Goal: Task Accomplishment & Management: Manage account settings

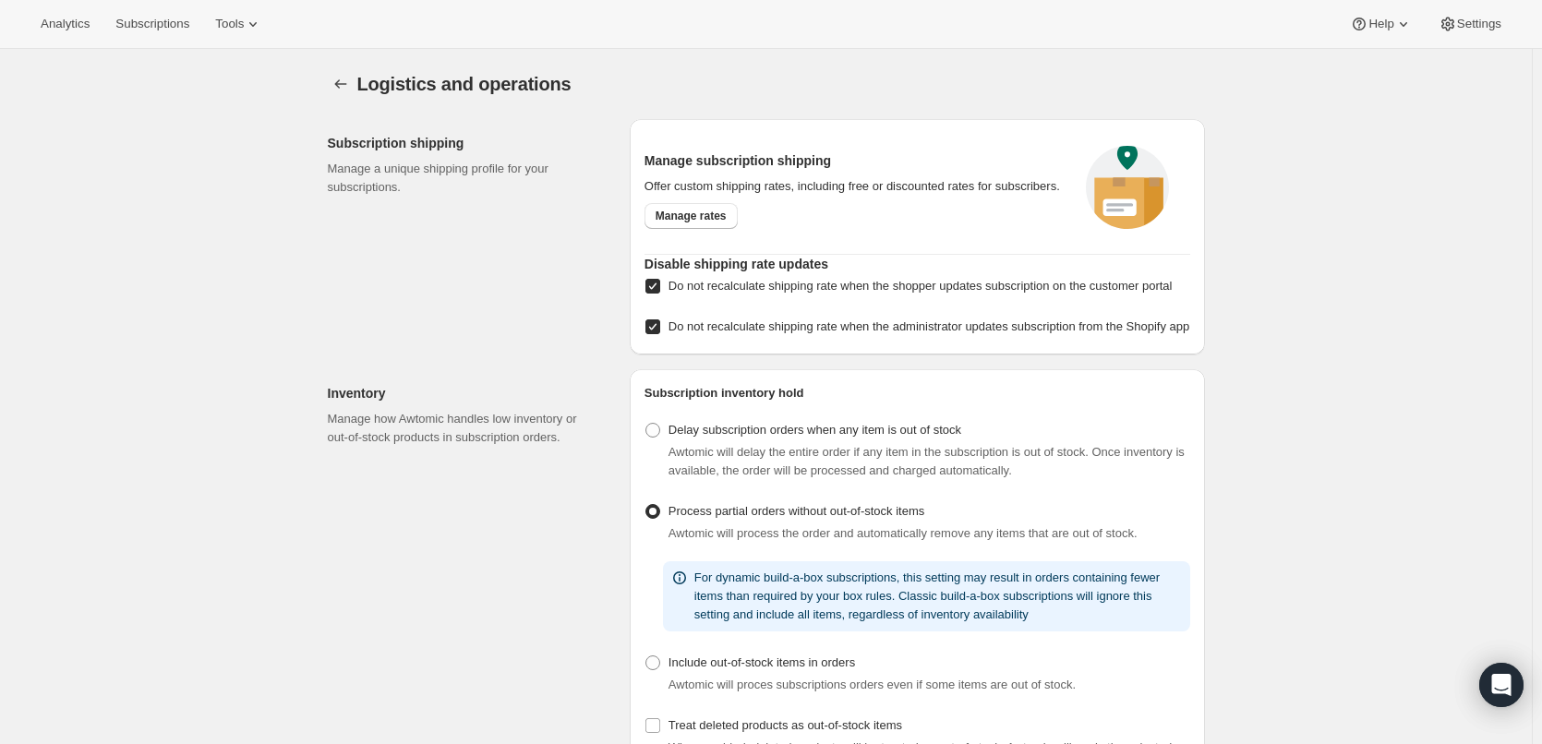
select select "05:00"
select select "DAY"
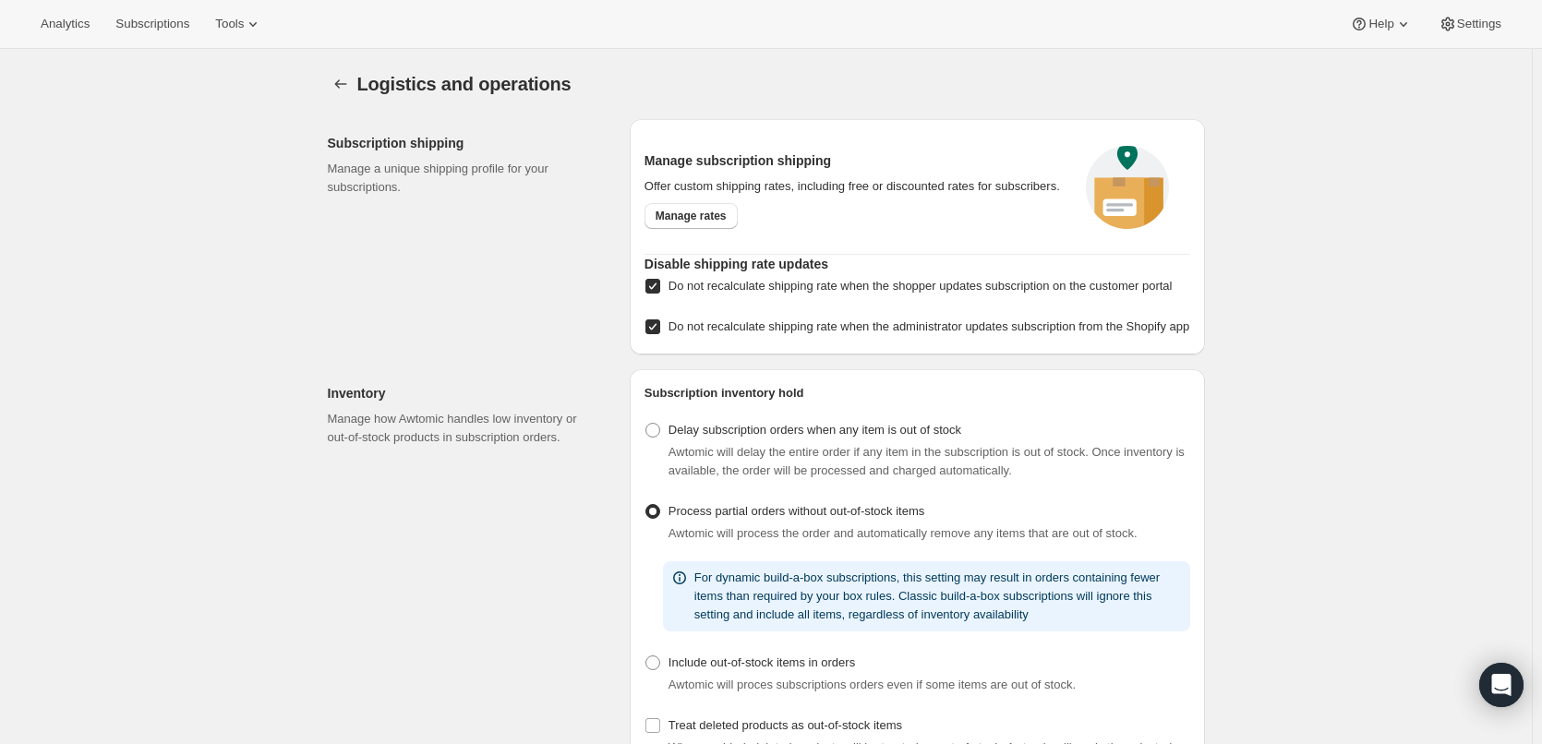
select select "DAY"
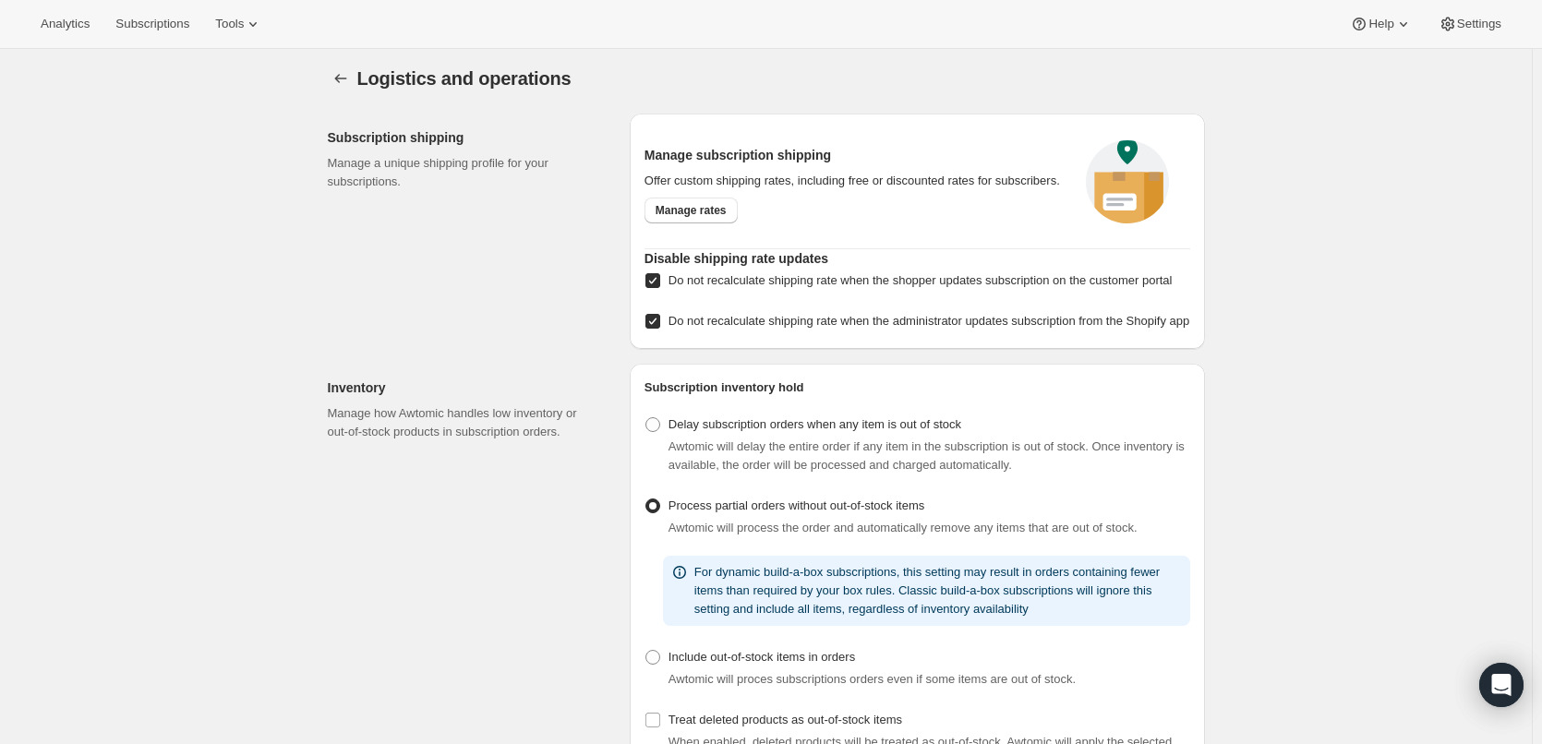
scroll to position [369, 0]
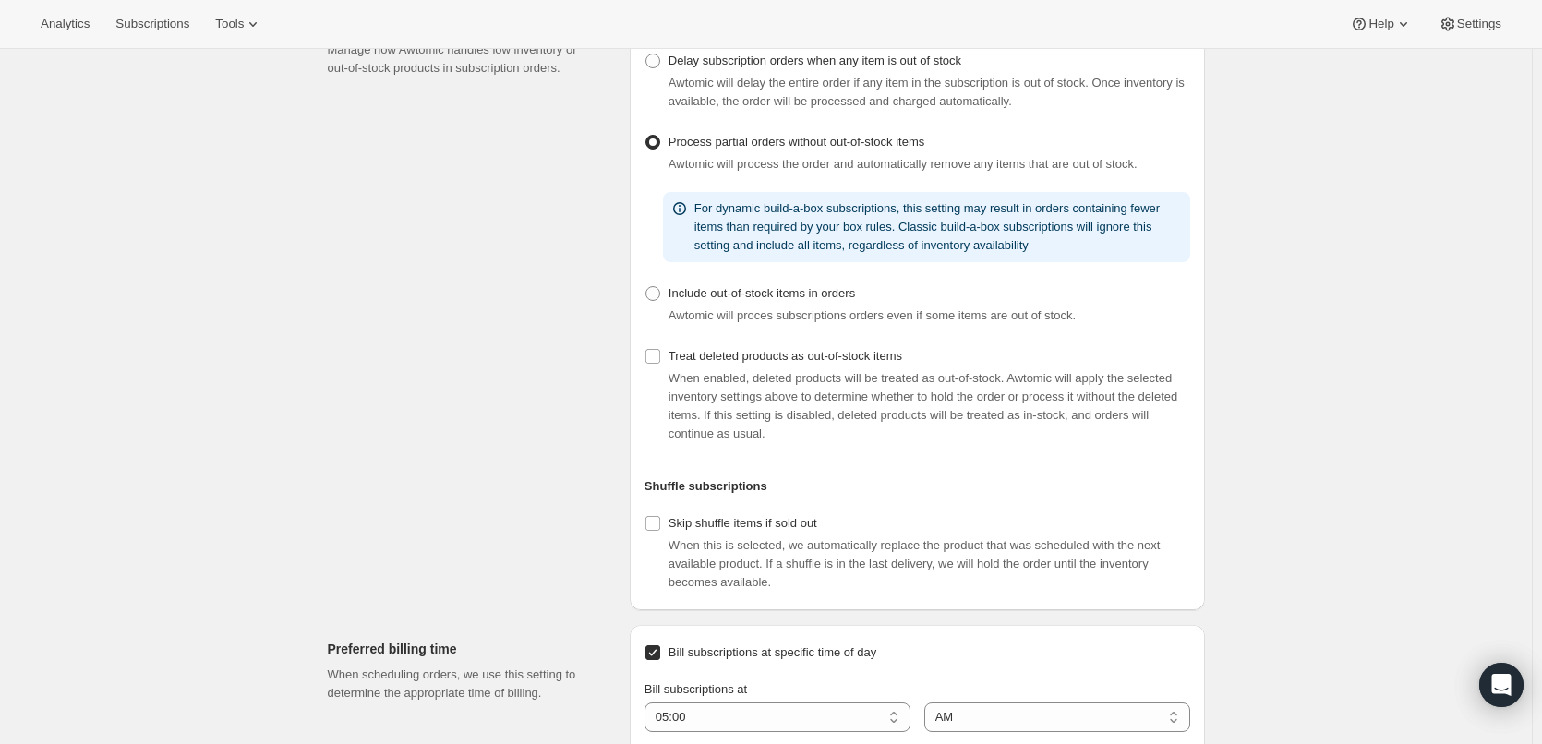
click at [227, 545] on div "Logistics and operations. This page is ready Logistics and operations Subscript…" at bounding box center [765, 423] width 1531 height 1487
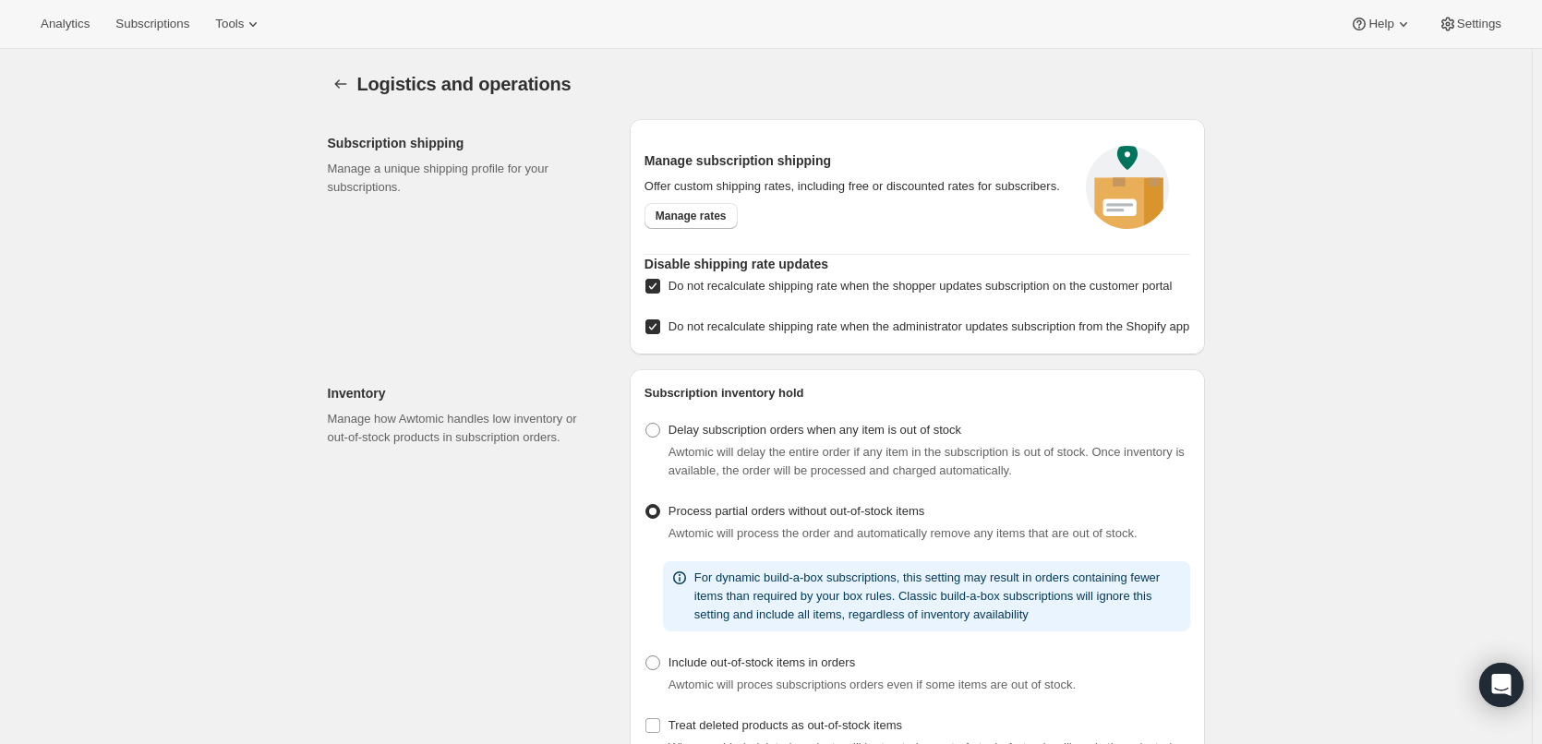
scroll to position [92, 0]
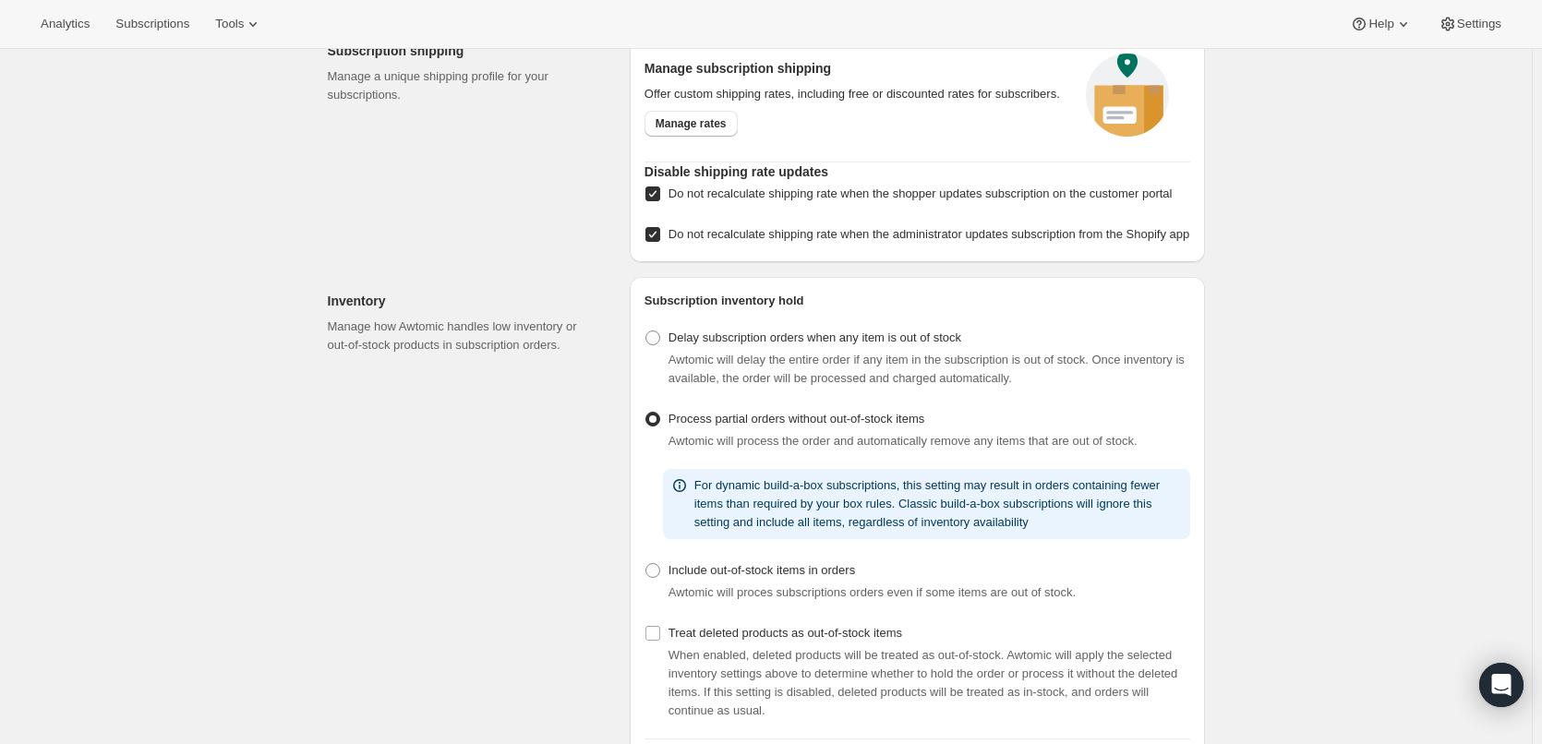
click at [134, 426] on div "Logistics and operations. This page is ready Logistics and operations Subscript…" at bounding box center [765, 700] width 1531 height 1487
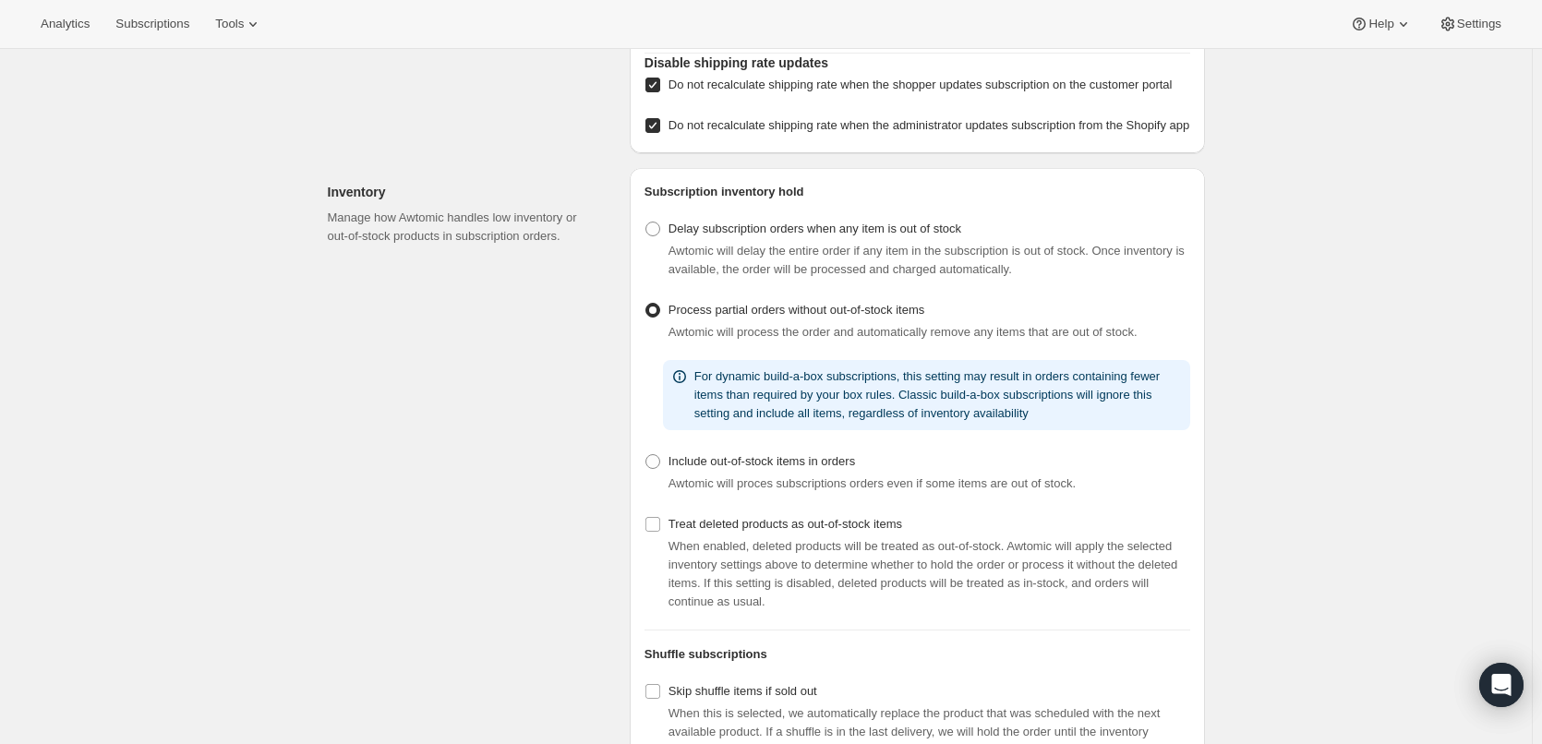
scroll to position [369, 0]
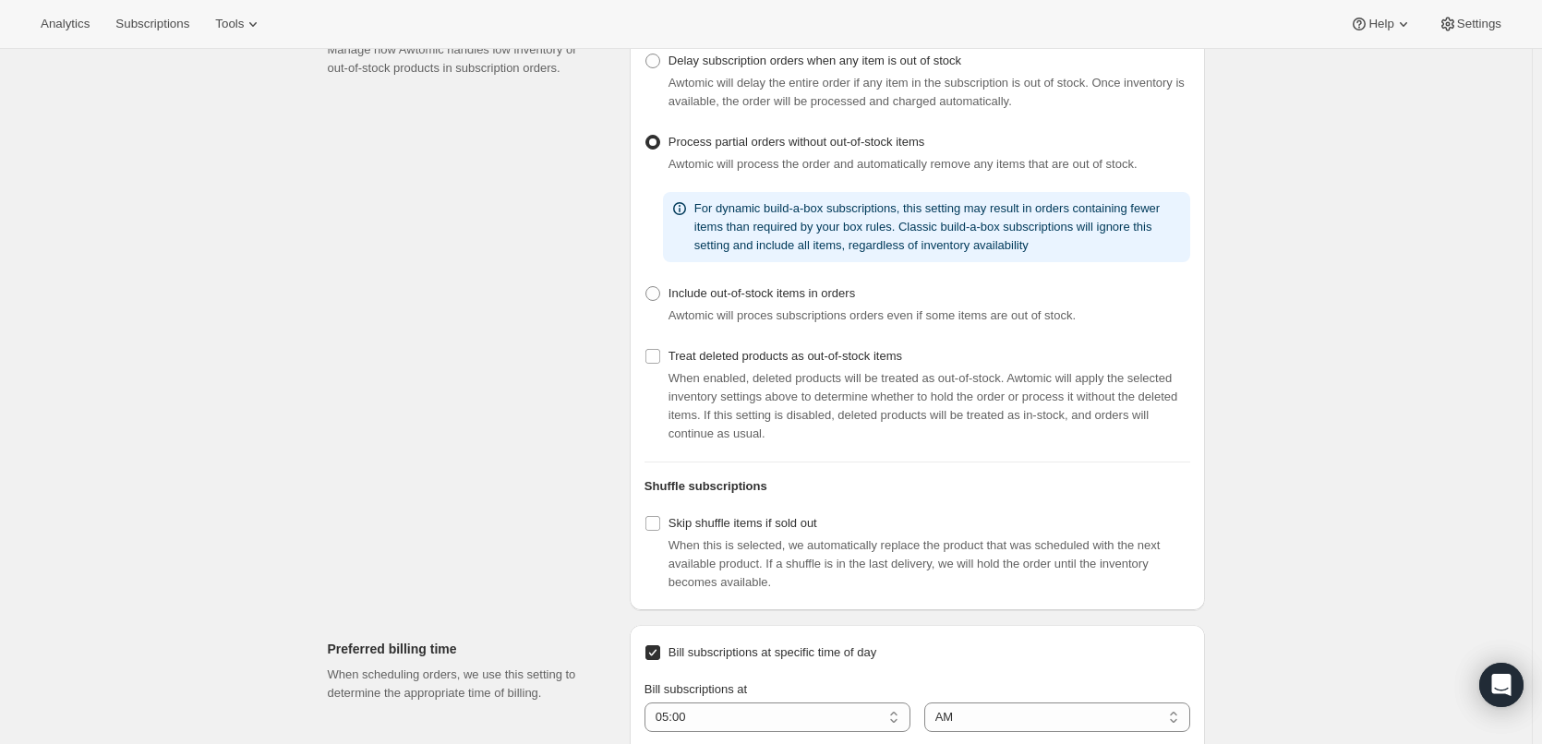
click at [330, 503] on div "Inventory Manage how Awtomic handles low inventory or out-of-stock products in …" at bounding box center [759, 297] width 892 height 625
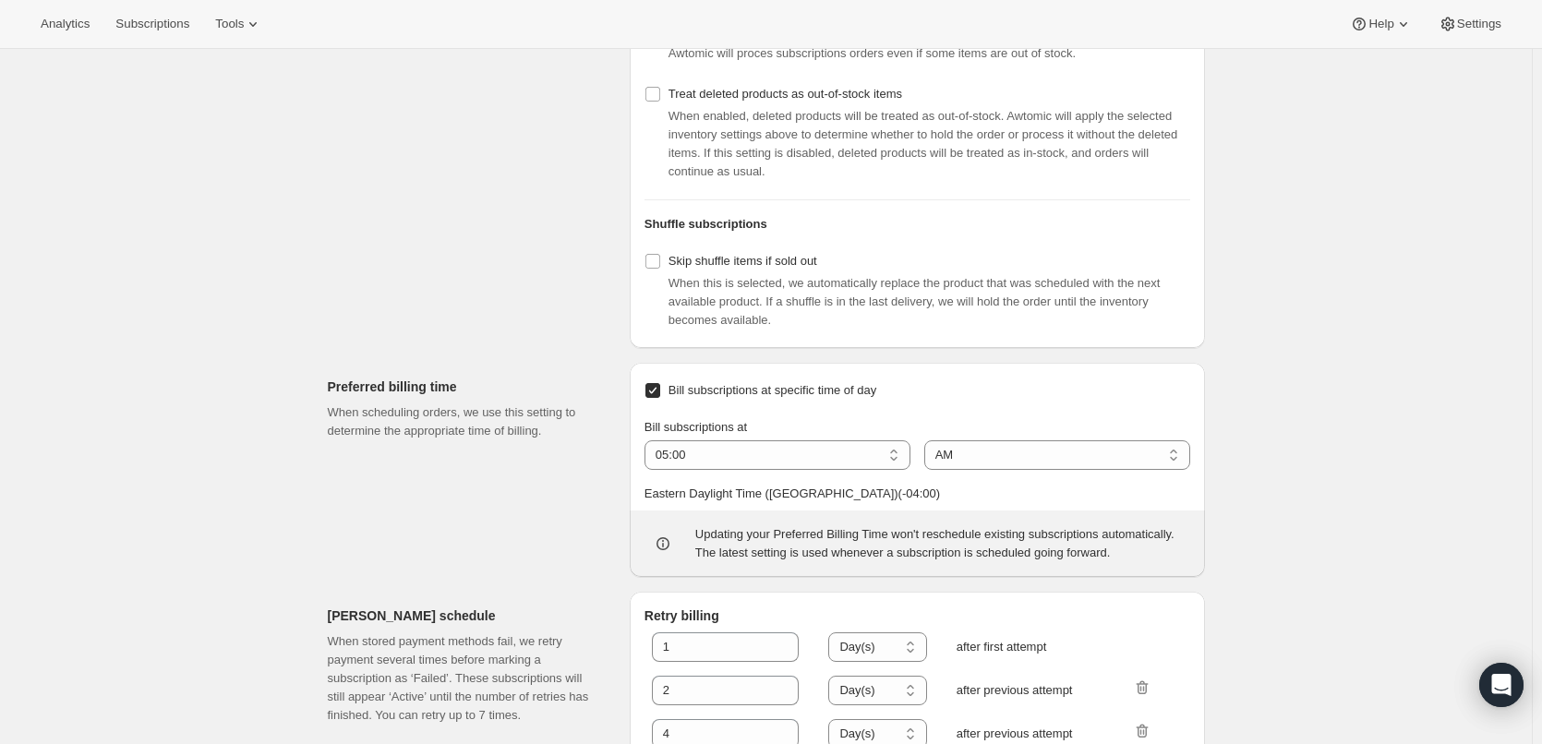
scroll to position [810, 0]
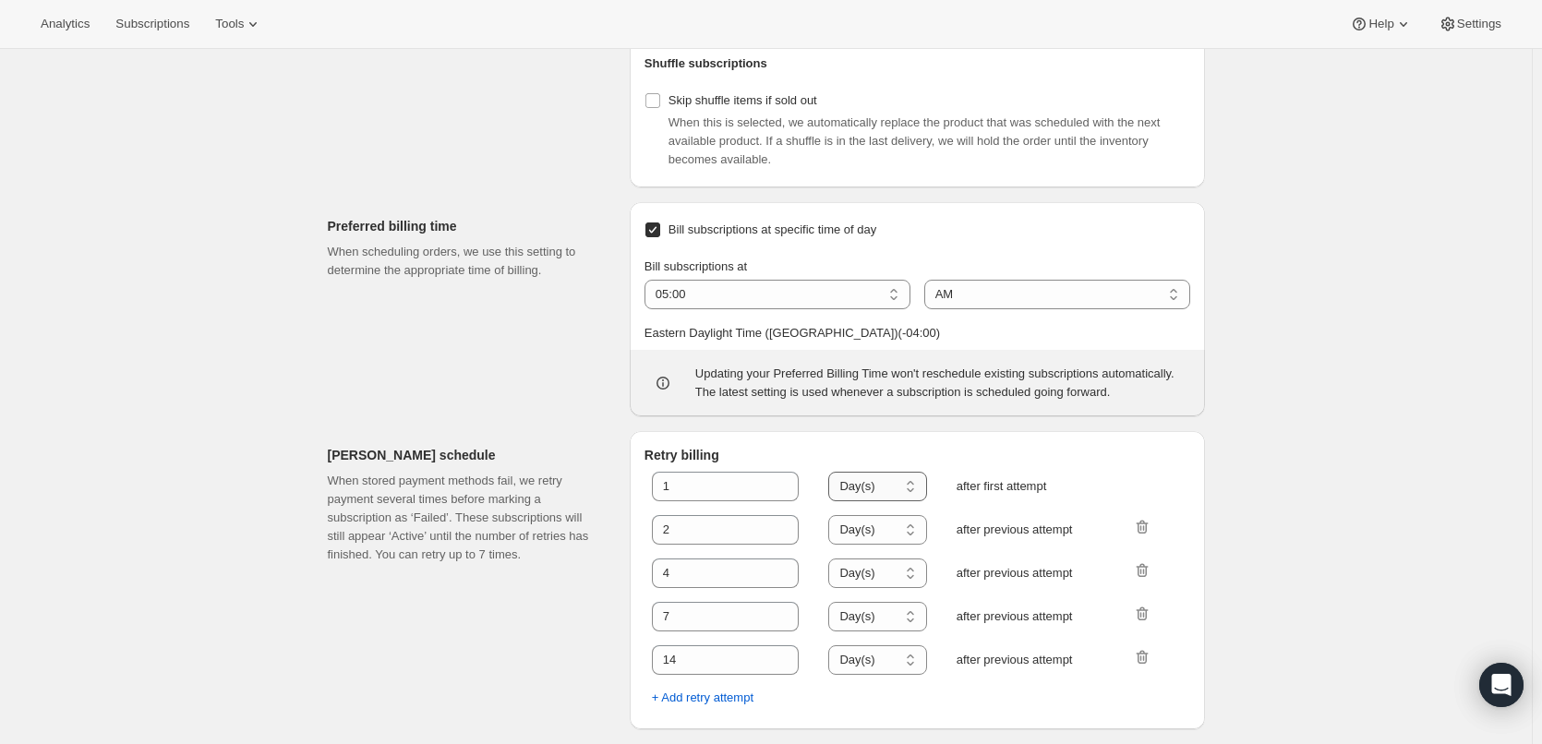
click at [919, 498] on select "Hour(s) Day(s)" at bounding box center [877, 487] width 98 height 30
click at [1249, 475] on div "Logistics and operations. This page is ready Logistics and operations Subscript…" at bounding box center [765, 0] width 1531 height 1487
click at [885, 532] on select "Hour(s) Day(s)" at bounding box center [877, 530] width 98 height 30
click at [885, 538] on select "Hour(s) Day(s)" at bounding box center [877, 530] width 98 height 30
click at [882, 546] on div "1 Hour(s) Day(s) Day(s) after first attempt 2 Hour(s) Day(s) Day(s) after previ…" at bounding box center [917, 589] width 546 height 250
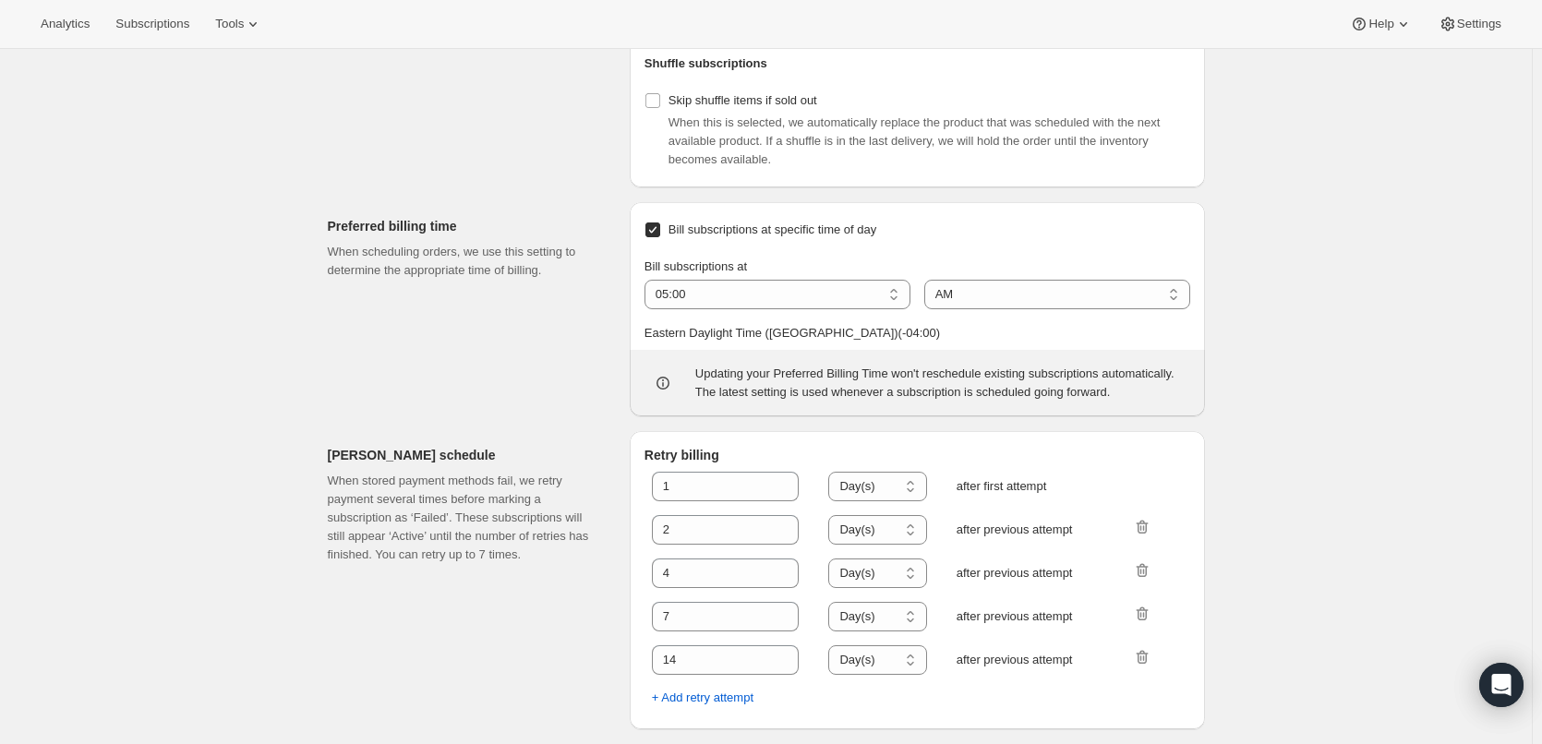
click at [882, 546] on div "1 Hour(s) Day(s) Day(s) after first attempt 2 Hour(s) Day(s) Day(s) after previ…" at bounding box center [917, 589] width 546 height 250
click at [885, 537] on select "Hour(s) Day(s)" at bounding box center [877, 530] width 98 height 30
click at [302, 654] on div "Logistics and operations. This page is ready Logistics and operations Subscript…" at bounding box center [765, 0] width 1531 height 1487
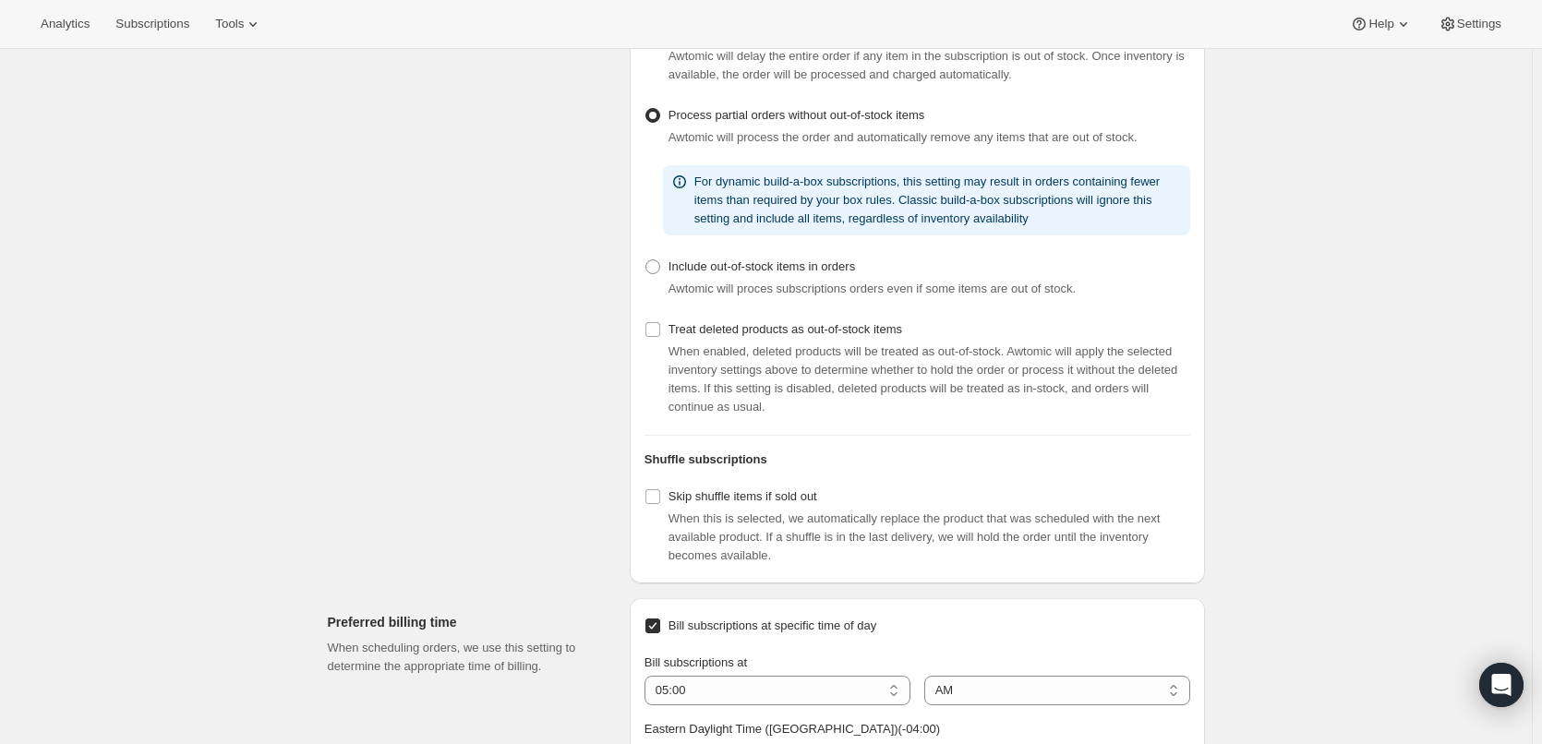
scroll to position [0, 0]
